Goal: Information Seeking & Learning: Learn about a topic

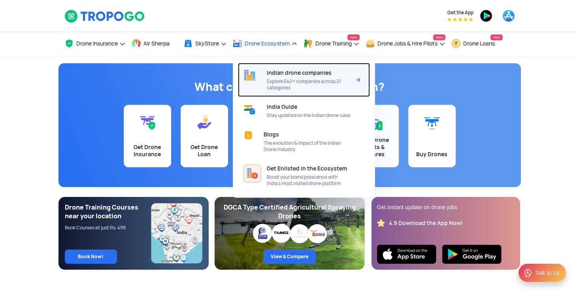
click at [279, 72] on span "Indian drone companies" at bounding box center [299, 73] width 65 height 6
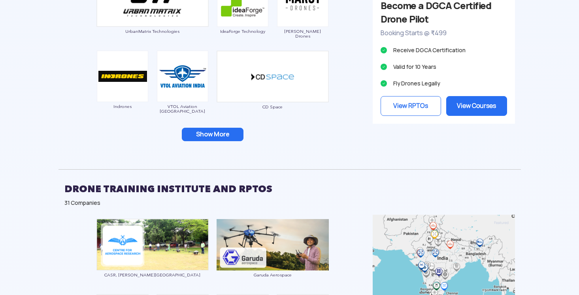
scroll to position [825, 0]
click at [220, 130] on button "Show More" at bounding box center [213, 133] width 62 height 13
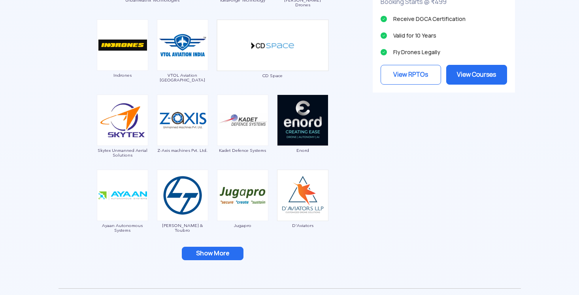
scroll to position [861, 0]
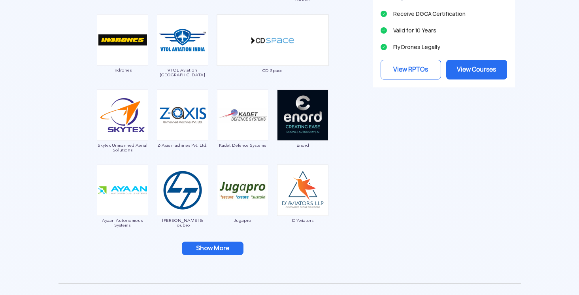
click at [213, 246] on button "Show More" at bounding box center [213, 247] width 62 height 13
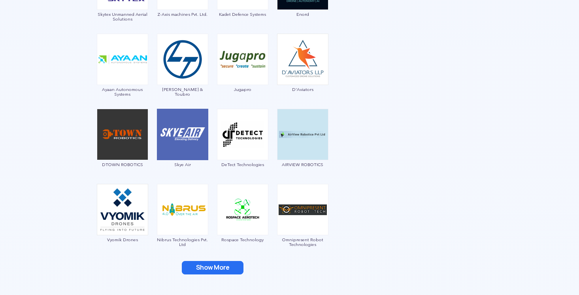
scroll to position [992, 0]
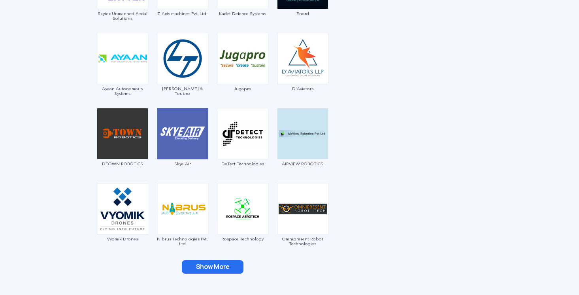
click at [215, 266] on button "Show More" at bounding box center [213, 266] width 62 height 13
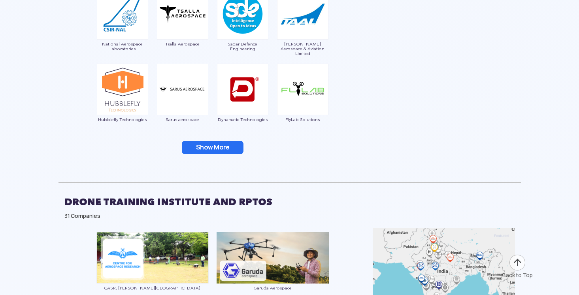
scroll to position [1263, 0]
click at [197, 147] on button "Show More" at bounding box center [213, 146] width 62 height 13
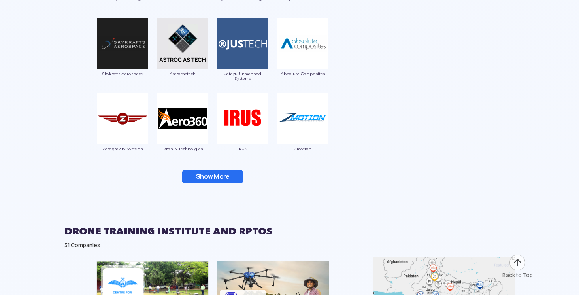
scroll to position [1402, 0]
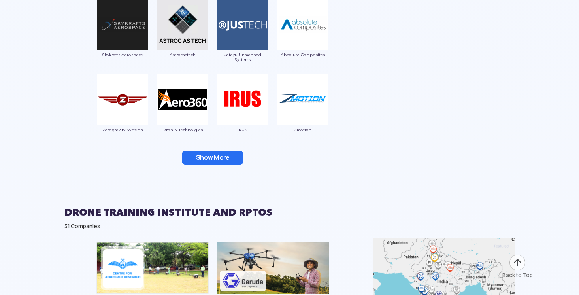
click at [218, 162] on button "Show More" at bounding box center [213, 157] width 62 height 13
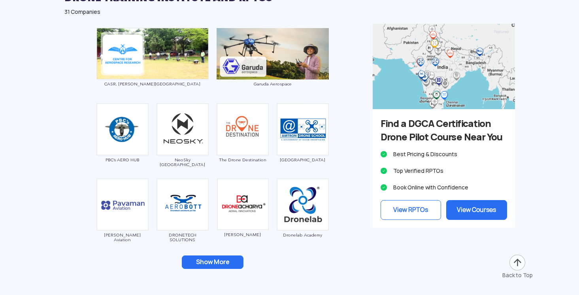
scroll to position [1764, 0]
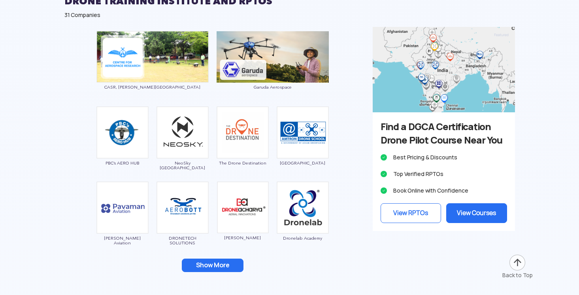
click at [219, 260] on button "Show More" at bounding box center [213, 264] width 62 height 13
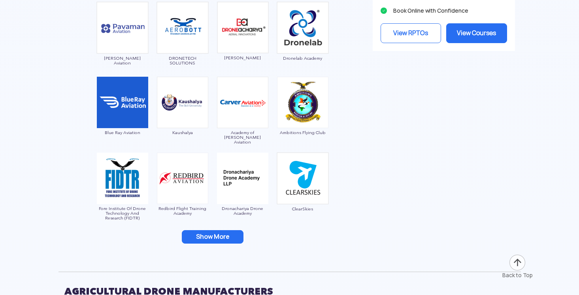
scroll to position [1949, 0]
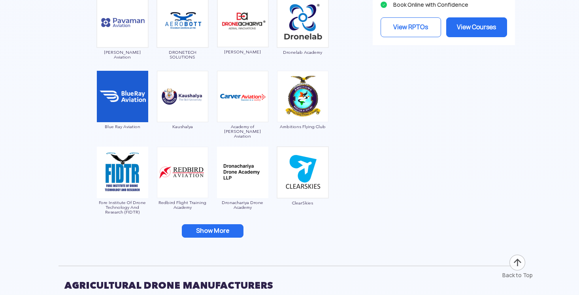
click at [217, 235] on button "Show More" at bounding box center [213, 230] width 62 height 13
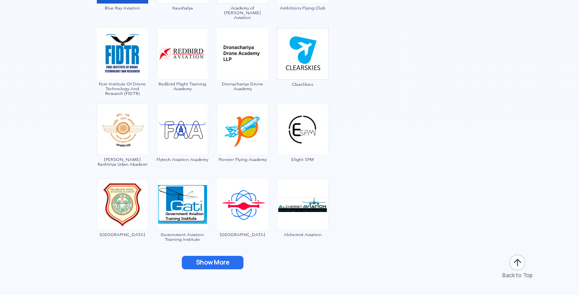
scroll to position [2070, 0]
